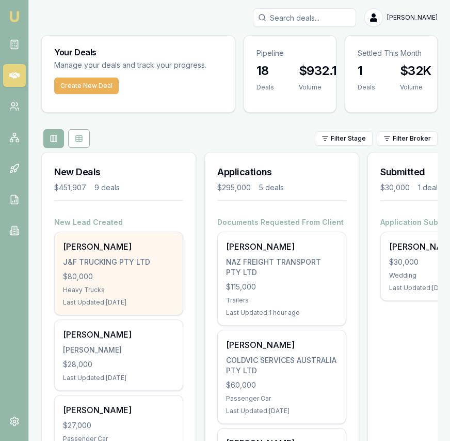
click at [110, 253] on div "Gurpreet Jawandha J&F TRUCKING PTY LTD $80,000 Heavy Trucks Last Updated: 4 day…" at bounding box center [119, 273] width 128 height 83
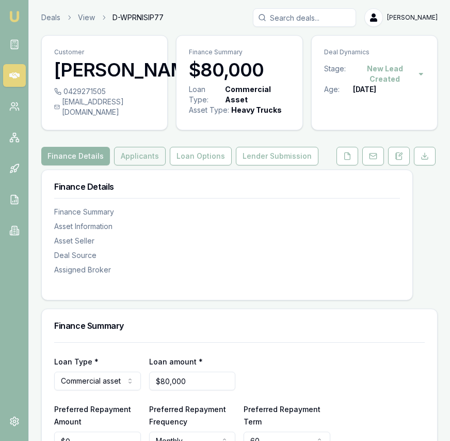
click at [133, 165] on button "Applicants" at bounding box center [140, 156] width 52 height 19
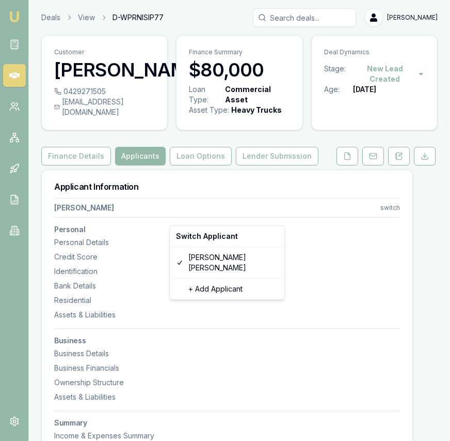
click at [385, 216] on html "Emu Broker Deals View D-WPRNISIP77 Eujin Ooi Toggle Menu Customer Gurpreet Jawa…" at bounding box center [225, 220] width 450 height 441
click at [241, 281] on div "+ Add Applicant" at bounding box center [227, 289] width 111 height 17
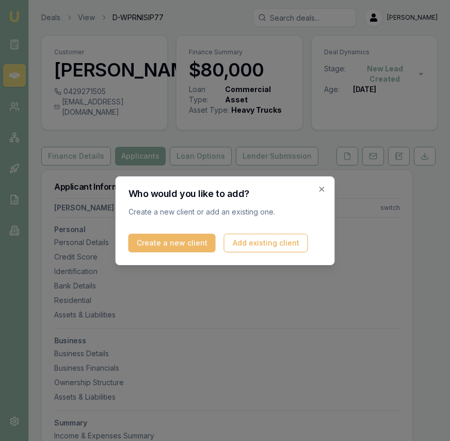
click at [176, 249] on button "Create a new client" at bounding box center [172, 243] width 87 height 19
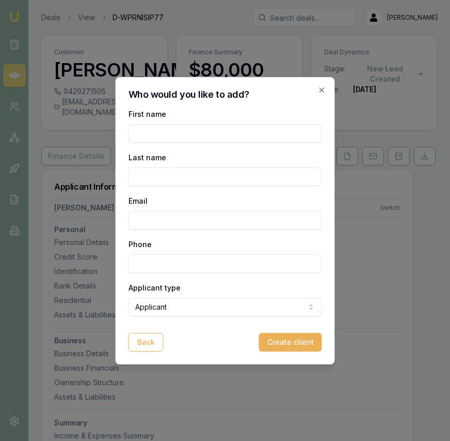
click at [196, 141] on input "First name" at bounding box center [226, 133] width 194 height 19
type input "Hardeep Singh"
type input "Mann"
paste input "Honeymaan6@gmail.com"
type input "Honeymaan6@gmail.com"
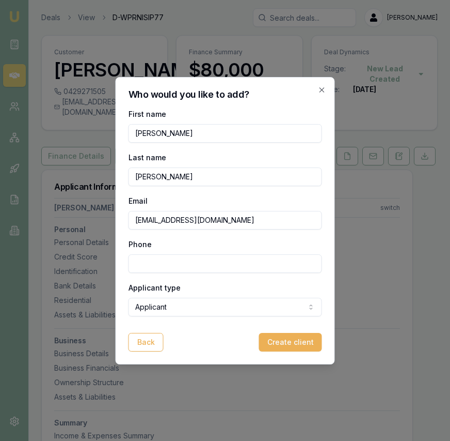
click at [212, 266] on input "Phone" at bounding box center [226, 263] width 194 height 19
paste input "0452 346 005"
type input "0452 346 005"
click at [269, 341] on button "Create client" at bounding box center [290, 342] width 63 height 19
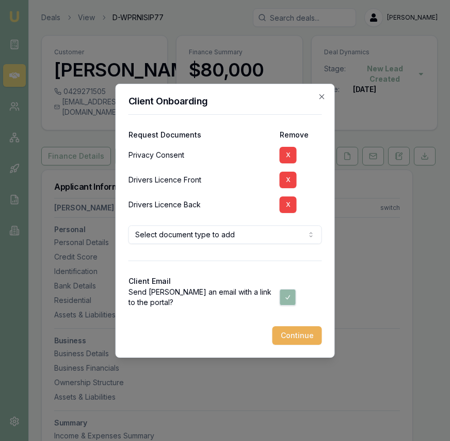
click at [285, 206] on button "X" at bounding box center [288, 204] width 17 height 17
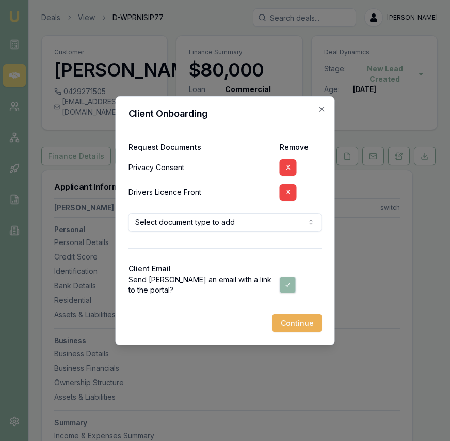
click at [285, 189] on button "X" at bounding box center [288, 192] width 17 height 17
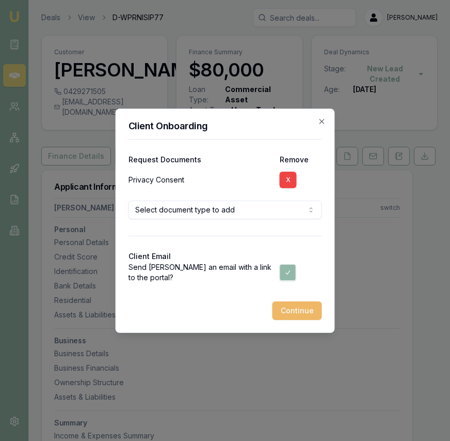
click at [310, 313] on button "Continue" at bounding box center [298, 310] width 50 height 19
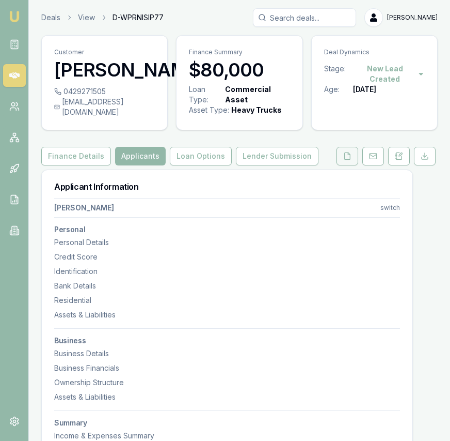
click at [353, 165] on button at bounding box center [348, 156] width 22 height 19
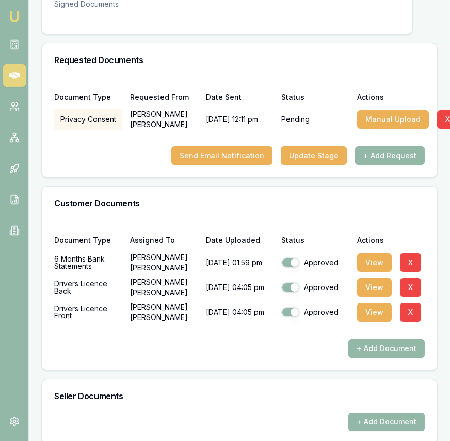
scroll to position [281, 0]
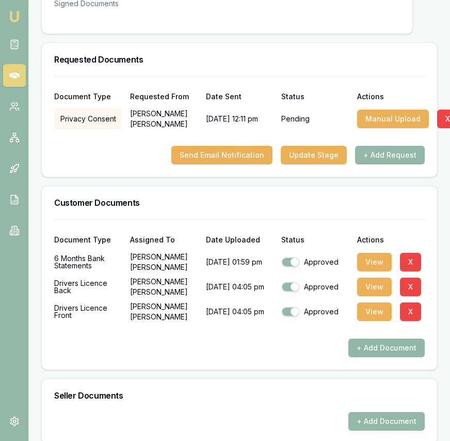
click at [381, 357] on button "+ Add Document" at bounding box center [387, 347] width 76 height 19
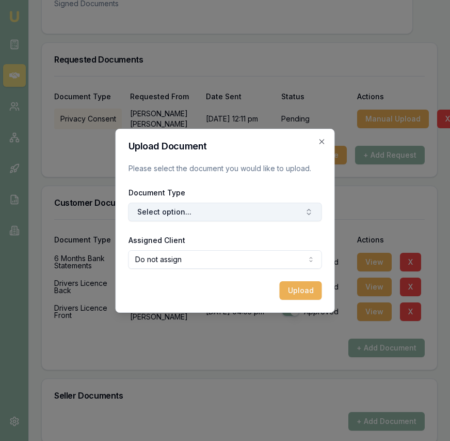
click at [277, 216] on button "Select option..." at bounding box center [226, 212] width 194 height 19
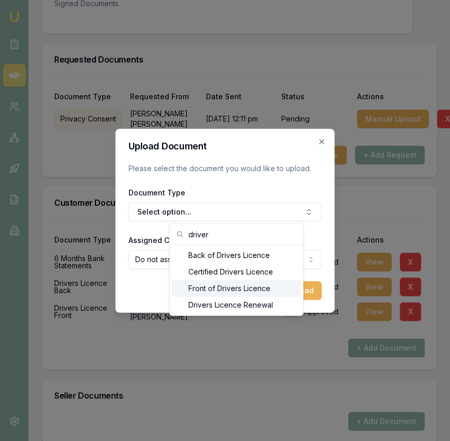
type input "driver"
click at [259, 288] on div "Front of Drivers Licence" at bounding box center [236, 288] width 129 height 17
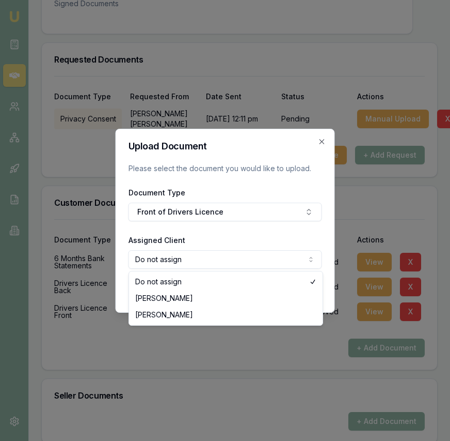
select select "U-EL1WKB1HNS"
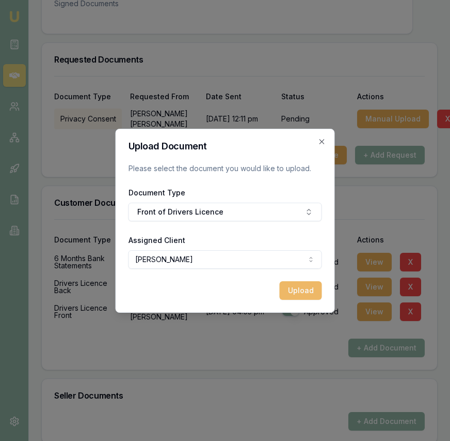
click at [309, 294] on button "Upload" at bounding box center [301, 290] width 42 height 19
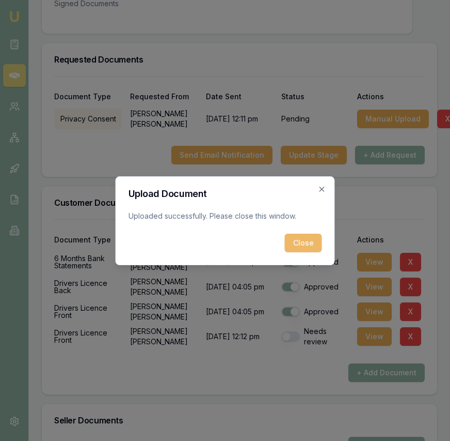
click at [298, 242] on button "Close" at bounding box center [303, 243] width 37 height 19
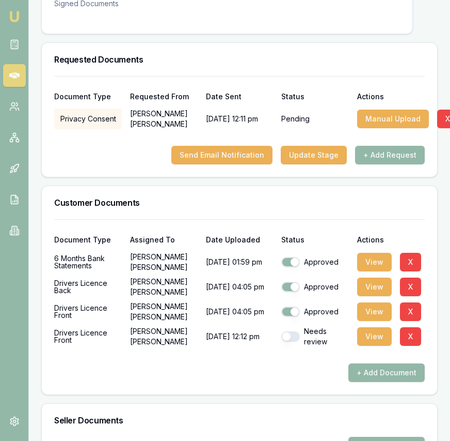
click at [289, 341] on button "button" at bounding box center [291, 336] width 19 height 10
checkbox input "true"
click at [379, 375] on button "+ Add Document" at bounding box center [387, 372] width 76 height 19
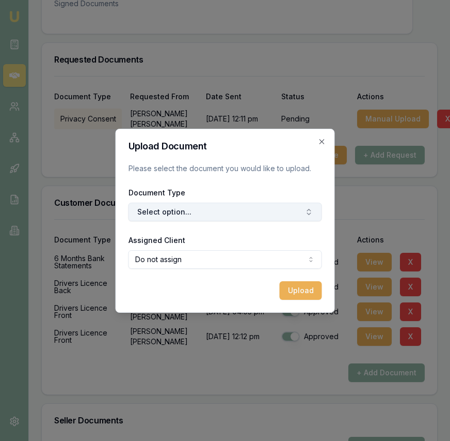
click at [225, 211] on button "Select option..." at bounding box center [226, 212] width 194 height 19
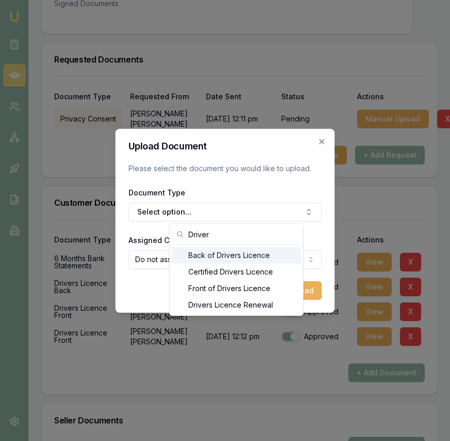
type input "Driver"
click at [227, 257] on div "Back of Drivers Licence" at bounding box center [236, 255] width 129 height 17
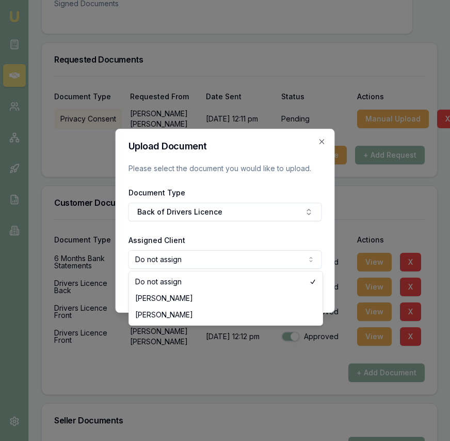
select select "U-EL1WKB1HNS"
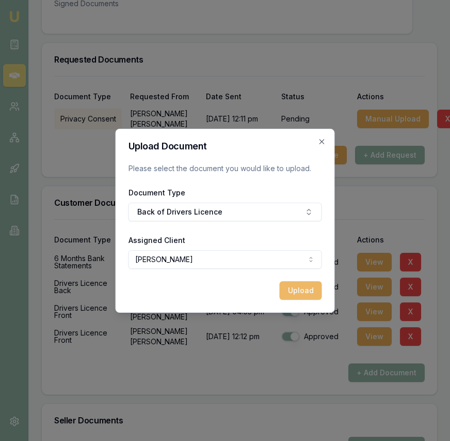
click at [301, 293] on button "Upload" at bounding box center [301, 290] width 42 height 19
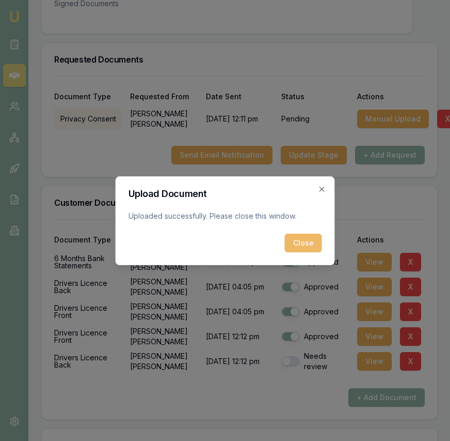
click at [300, 248] on button "Close" at bounding box center [303, 243] width 37 height 19
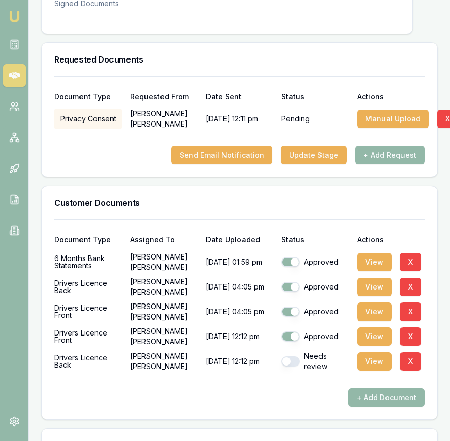
click at [291, 366] on button "button" at bounding box center [291, 361] width 19 height 10
checkbox input "true"
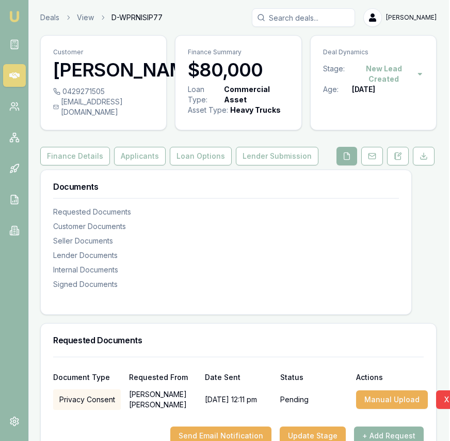
scroll to position [0, 8]
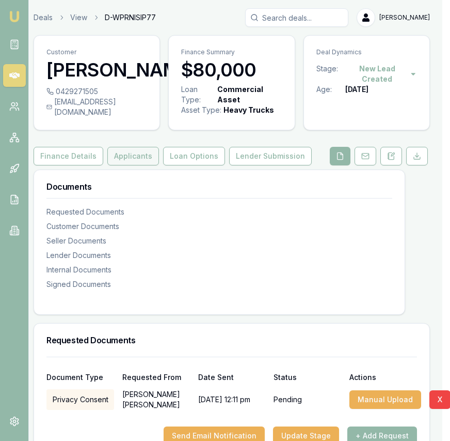
click at [117, 165] on button "Applicants" at bounding box center [133, 156] width 52 height 19
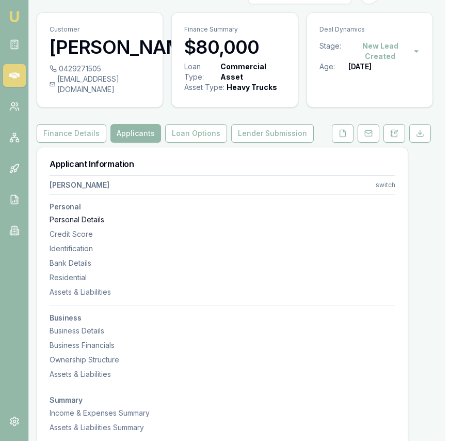
scroll to position [0, 5]
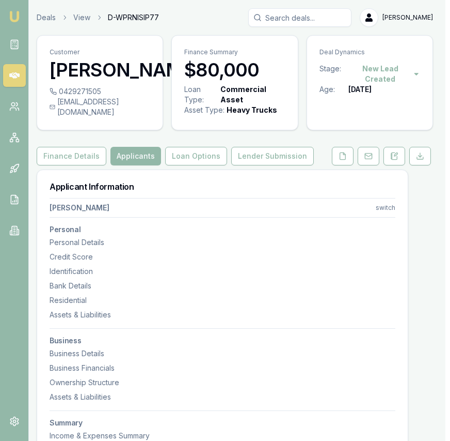
click at [379, 219] on html "Emu Broker Deals View D-WPRNISIP77 Eujin Ooi Toggle Menu Customer Gurpreet Jawa…" at bounding box center [220, 220] width 450 height 441
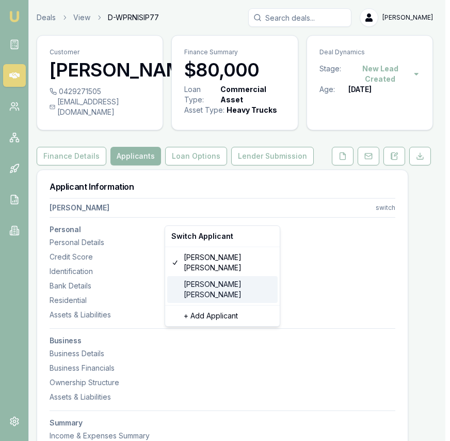
click at [216, 276] on div "Hardeep Singh Mann" at bounding box center [222, 289] width 111 height 27
select select
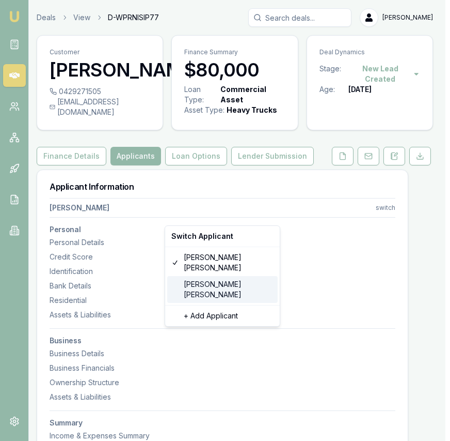
select select
type input "Hardeep Singh"
type input "Mann"
type input "honeymaan6@gmail.com"
type input "0452346005"
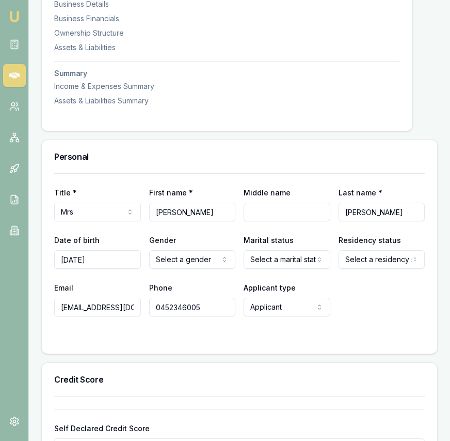
scroll to position [350, 0]
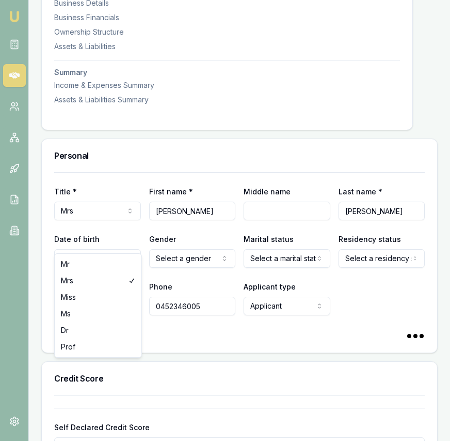
select select "Mr"
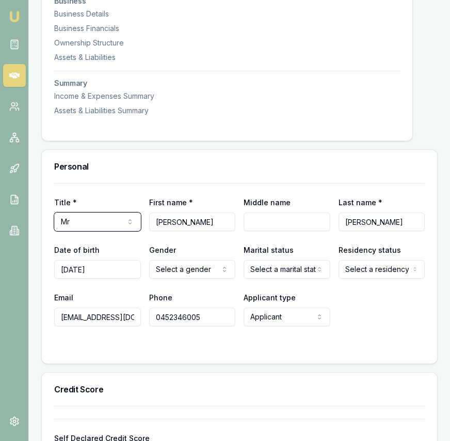
scroll to position [343, 0]
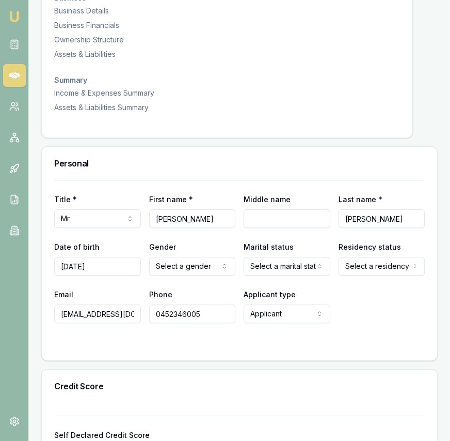
click at [97, 275] on input "12/09/1994" at bounding box center [97, 266] width 87 height 19
type input "17/09/1991"
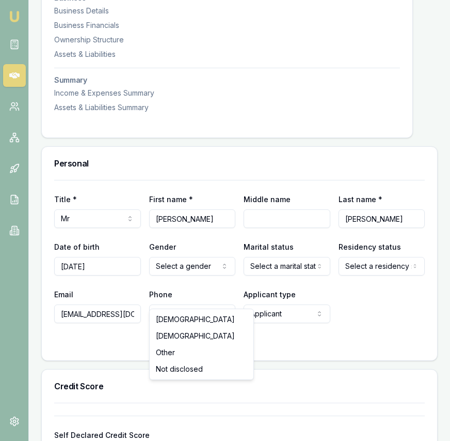
select select "MALE"
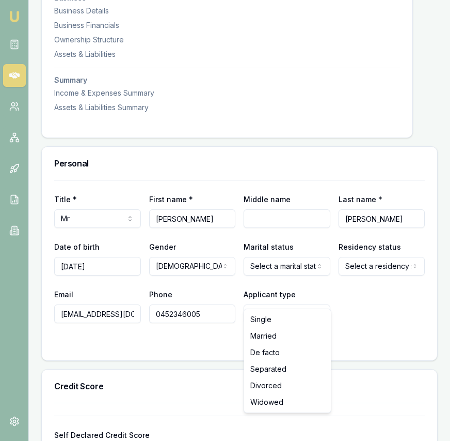
select select "MARRIED"
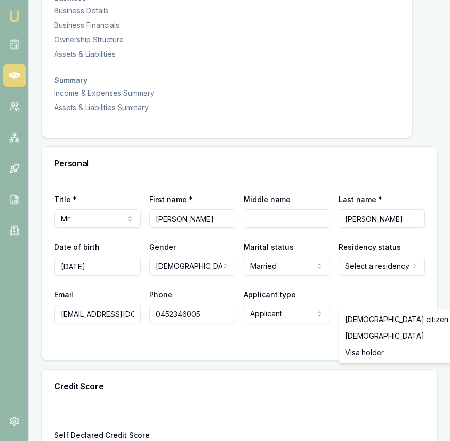
select select "AUSTRALIAN_CITIZEN"
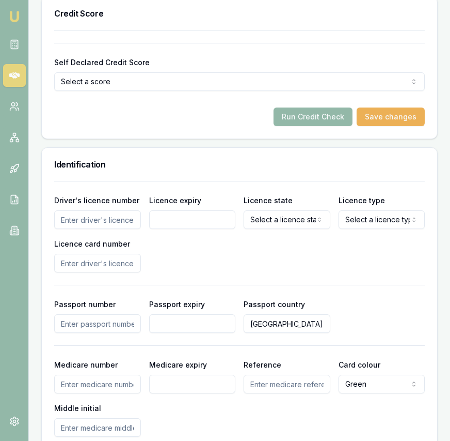
scroll to position [725, 0]
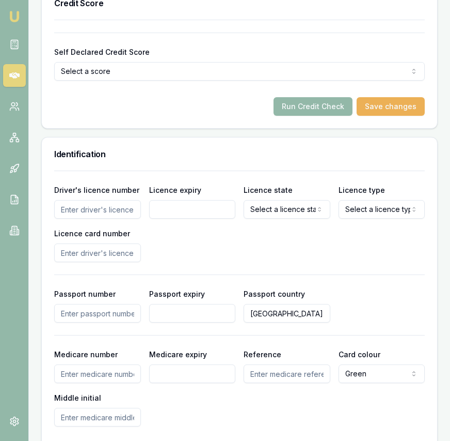
click at [124, 219] on input "Driver's licence number" at bounding box center [97, 209] width 87 height 19
type input "21691405"
click at [201, 219] on input "Licence expiry" at bounding box center [192, 209] width 87 height 19
type input "17"
type input "/"
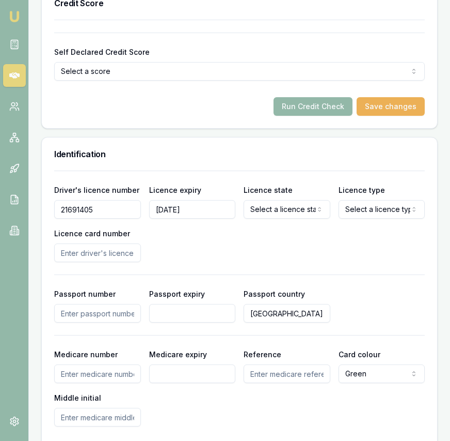
type input "17/11/2026"
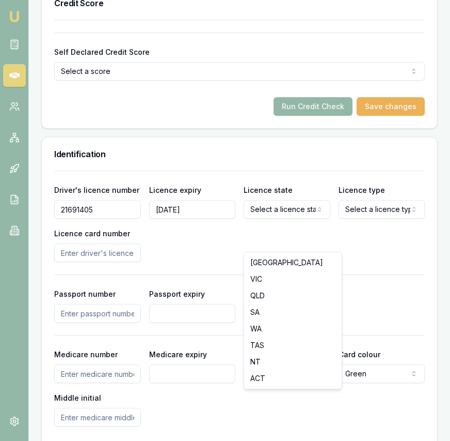
select select "NSW"
drag, startPoint x: 257, startPoint y: 262, endPoint x: 268, endPoint y: 261, distance: 11.4
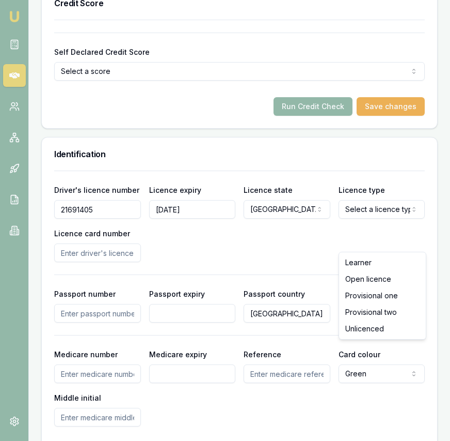
select select "OPEN_LICENCE"
click at [95, 262] on input "Licence card number" at bounding box center [97, 252] width 87 height 19
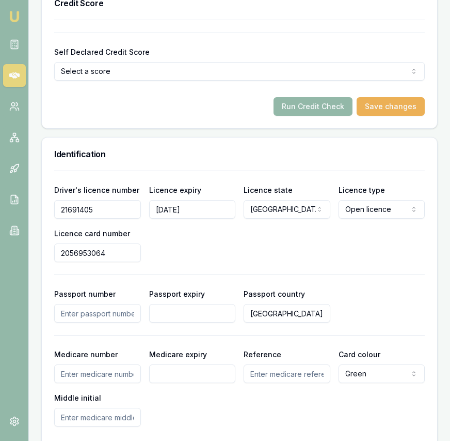
type input "2056953064"
click at [243, 262] on div "Driver's licence number 21691405 Licence expiry 17/11/2026 Licence state NSW NS…" at bounding box center [239, 222] width 371 height 79
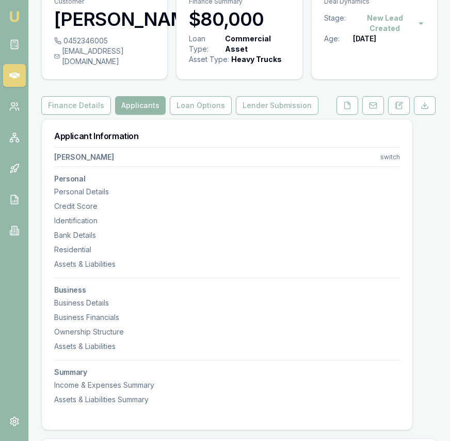
scroll to position [51, 0]
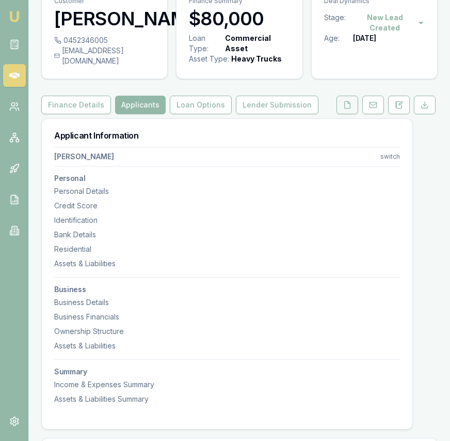
click at [342, 114] on button at bounding box center [348, 105] width 22 height 19
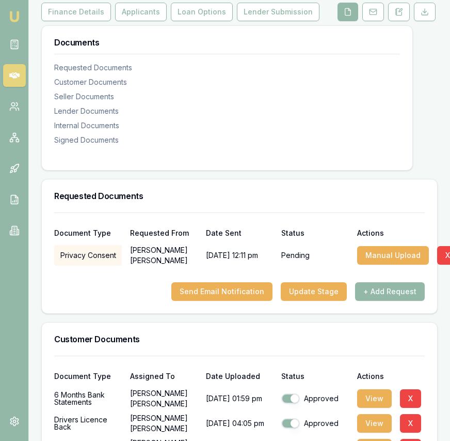
scroll to position [156, 0]
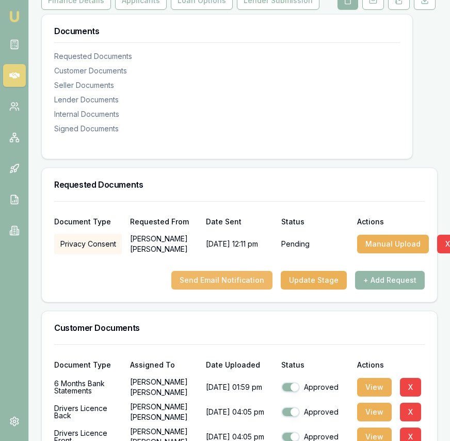
click at [236, 289] on button "Send Email Notification" at bounding box center [222, 280] width 101 height 19
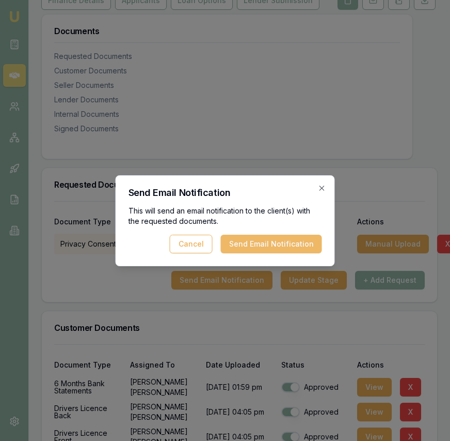
click at [285, 246] on button "Send Email Notification" at bounding box center [271, 244] width 101 height 19
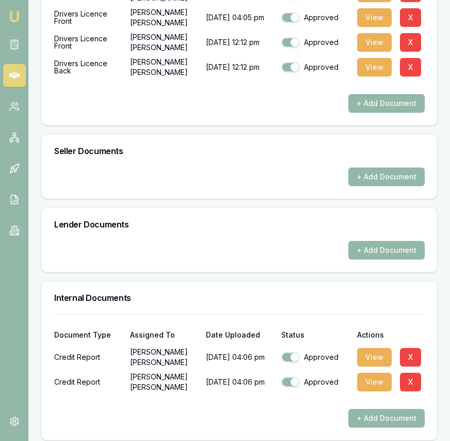
scroll to position [0, 0]
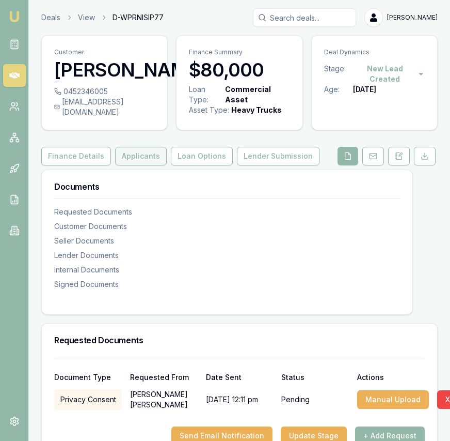
click at [159, 165] on button "Applicants" at bounding box center [141, 156] width 52 height 19
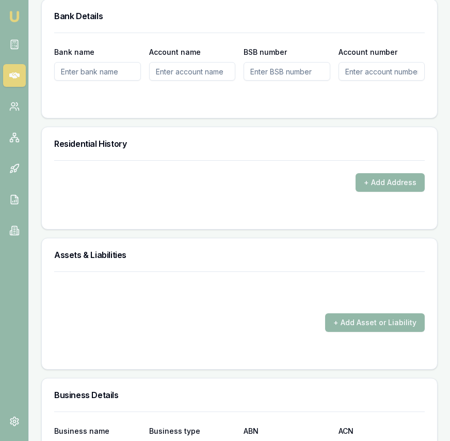
scroll to position [1201, 0]
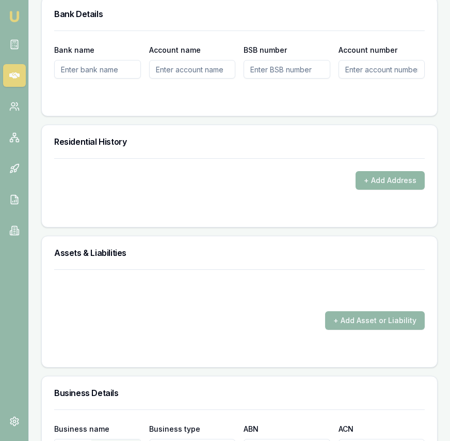
click at [381, 190] on button "+ Add Address" at bounding box center [390, 180] width 69 height 19
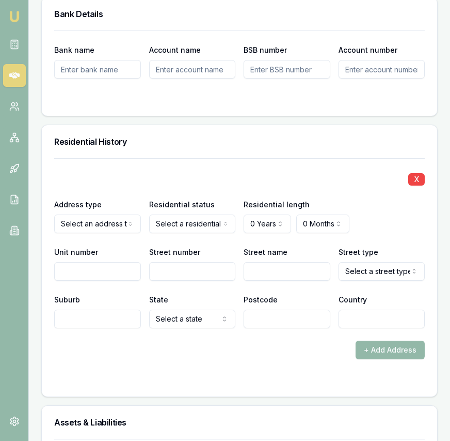
drag, startPoint x: 84, startPoint y: 280, endPoint x: 93, endPoint y: 279, distance: 9.4
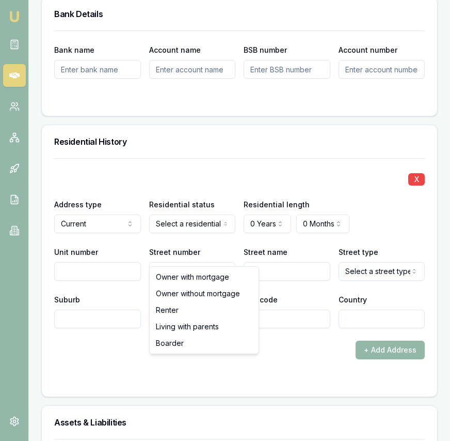
select select "RENTER"
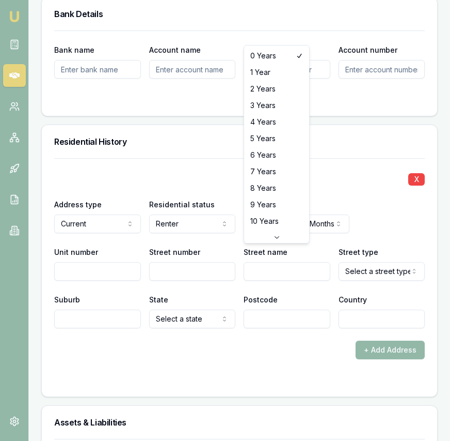
select select "4"
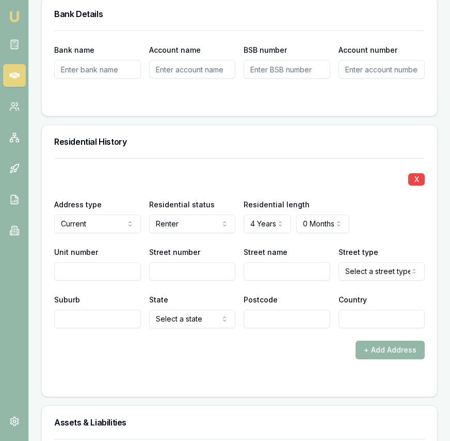
click at [115, 281] on input "Unit number" at bounding box center [97, 271] width 87 height 19
type input "1"
click at [192, 281] on input "Street number" at bounding box center [192, 271] width 87 height 19
type input "98"
click at [305, 281] on input "Street name" at bounding box center [287, 271] width 87 height 19
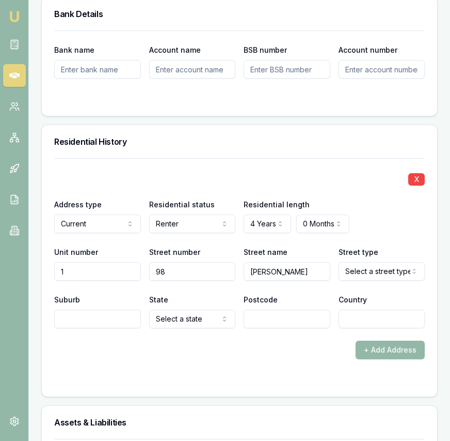
type input "William"
select select "Service"
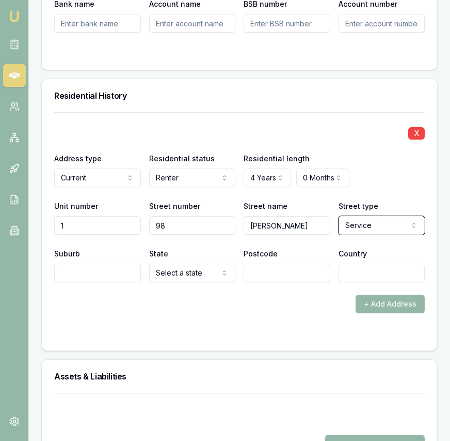
scroll to position [1248, 0]
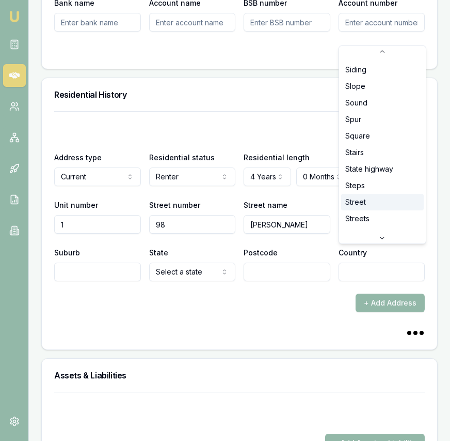
scroll to position [2700, 0]
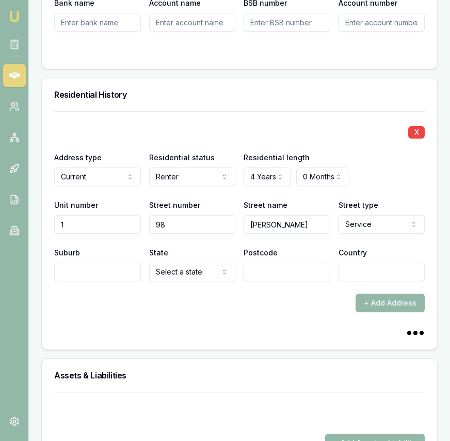
click at [369, 186] on div "Address type Current Current Previous Residential status Renter Owner with mort…" at bounding box center [239, 168] width 371 height 35
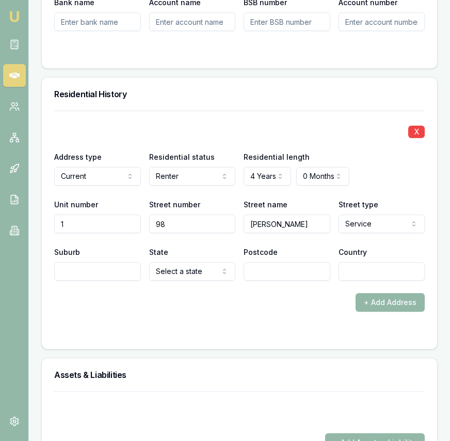
scroll to position [1250, 0]
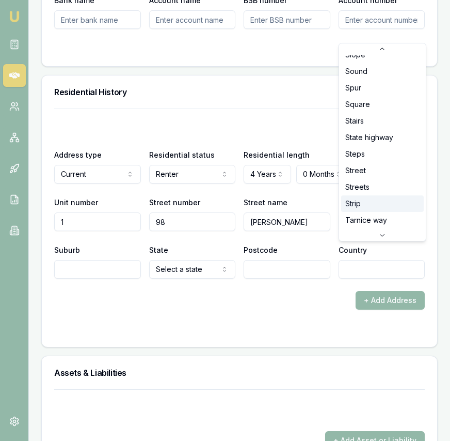
scroll to position [2723, 0]
select select "Street"
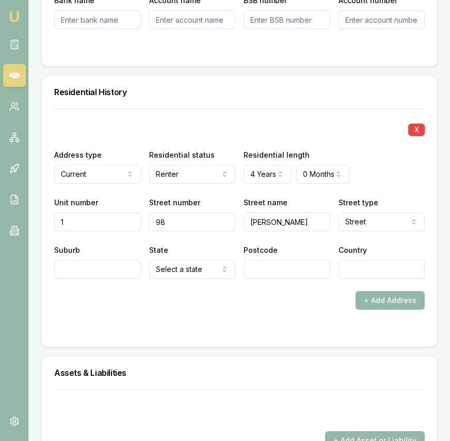
click at [115, 278] on input "Suburb" at bounding box center [97, 269] width 87 height 19
click at [116, 278] on input "Suburb" at bounding box center [97, 269] width 87 height 19
type input "Bathurst"
click at [274, 278] on input "Postcode" at bounding box center [287, 269] width 87 height 19
type input "2795"
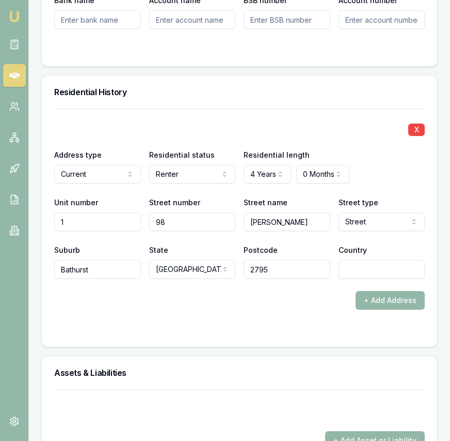
click at [364, 278] on input "Country" at bounding box center [382, 269] width 87 height 19
type input "Australia"
click at [129, 167] on div "X Address type Current Current Previous Residential status Renter Owner with mo…" at bounding box center [239, 193] width 371 height 170
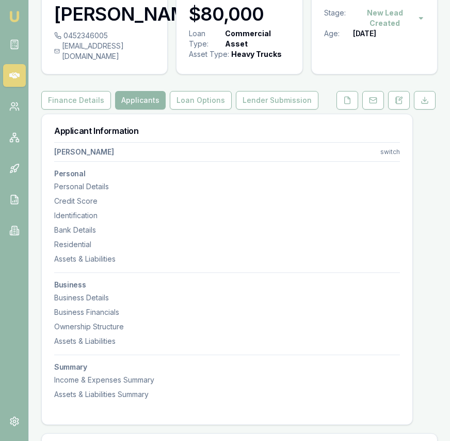
scroll to position [58, 0]
